Goal: Complete application form

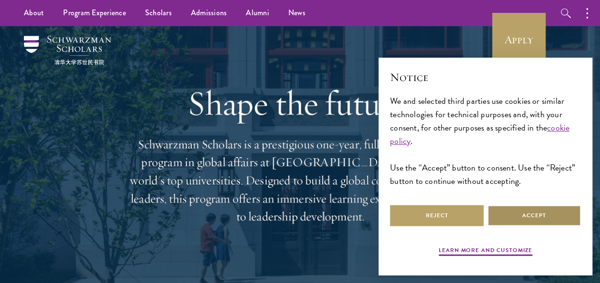
click at [523, 216] on button "Accept" at bounding box center [534, 215] width 94 height 21
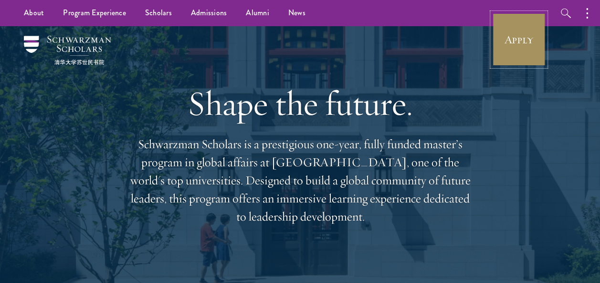
click at [517, 35] on link "Apply" at bounding box center [518, 39] width 53 height 53
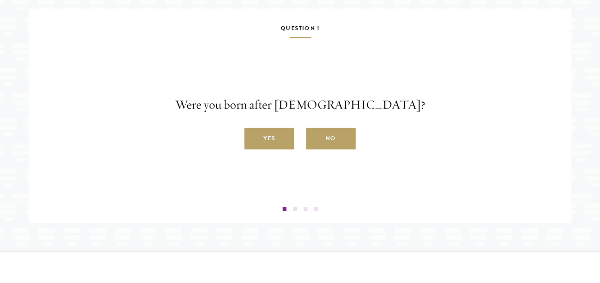
scroll to position [1571, 0]
click at [261, 149] on label "Yes" at bounding box center [269, 138] width 50 height 21
click at [253, 137] on input "Yes" at bounding box center [248, 133] width 9 height 9
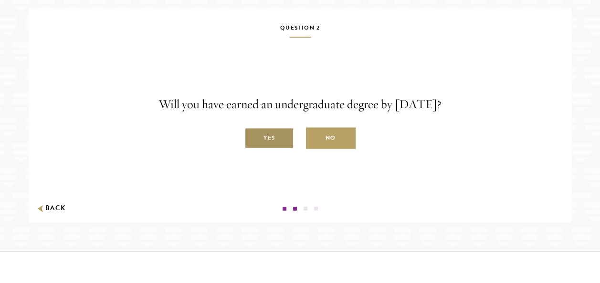
click at [271, 149] on label "Yes" at bounding box center [269, 138] width 50 height 21
click at [253, 137] on input "Yes" at bounding box center [248, 133] width 9 height 9
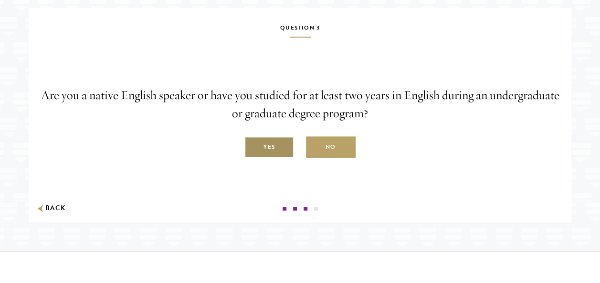
click at [269, 158] on label "Yes" at bounding box center [269, 147] width 50 height 21
click at [253, 147] on input "Yes" at bounding box center [248, 142] width 9 height 9
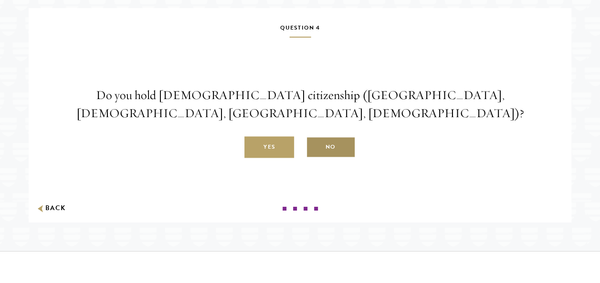
click at [332, 158] on label "No" at bounding box center [331, 147] width 50 height 21
click at [314, 147] on input "No" at bounding box center [310, 142] width 9 height 9
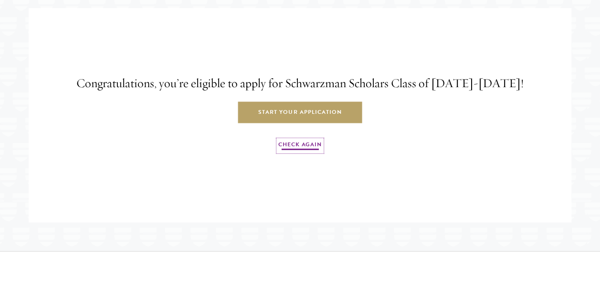
click at [310, 152] on link "Check Again" at bounding box center [299, 145] width 43 height 11
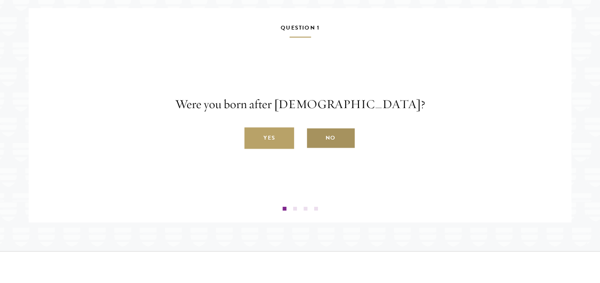
click at [337, 149] on label "No" at bounding box center [331, 138] width 50 height 21
click at [314, 137] on input "No" at bounding box center [310, 133] width 9 height 9
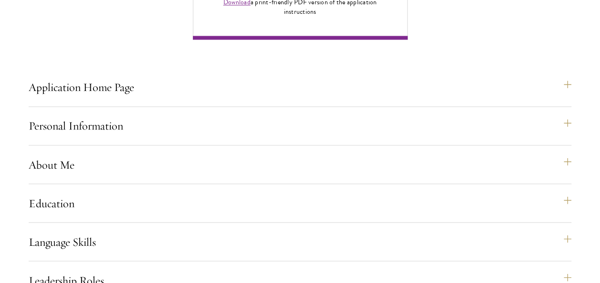
scroll to position [761, 0]
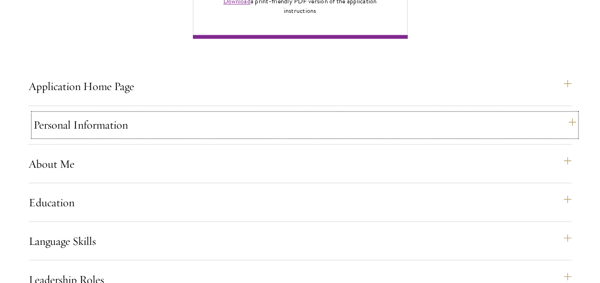
click at [435, 136] on button "Personal Information" at bounding box center [304, 125] width 543 height 23
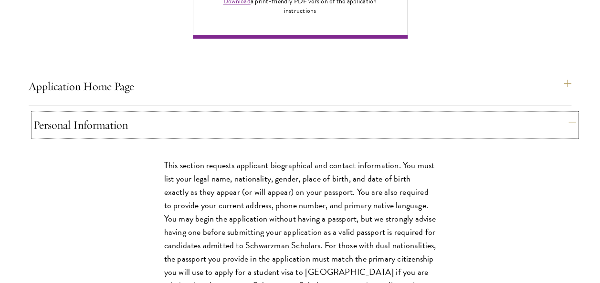
click at [435, 136] on button "Personal Information" at bounding box center [304, 125] width 543 height 23
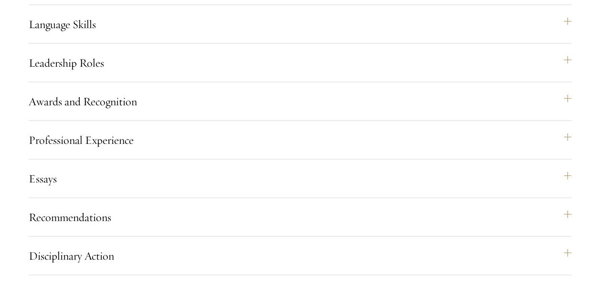
scroll to position [985, 0]
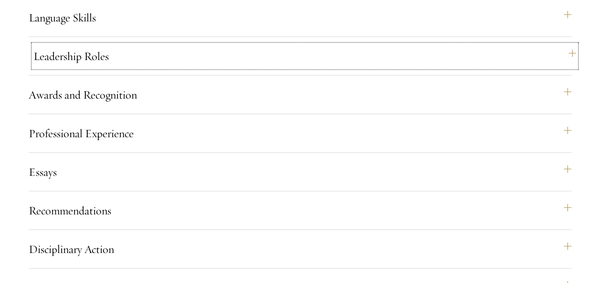
click at [415, 68] on button "Leadership Roles" at bounding box center [304, 56] width 543 height 23
